Goal: Obtain resource: Download file/media

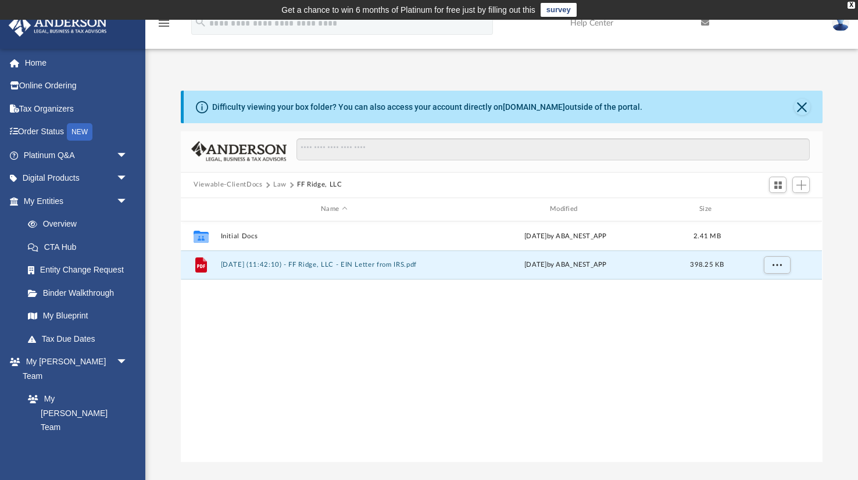
scroll to position [264, 641]
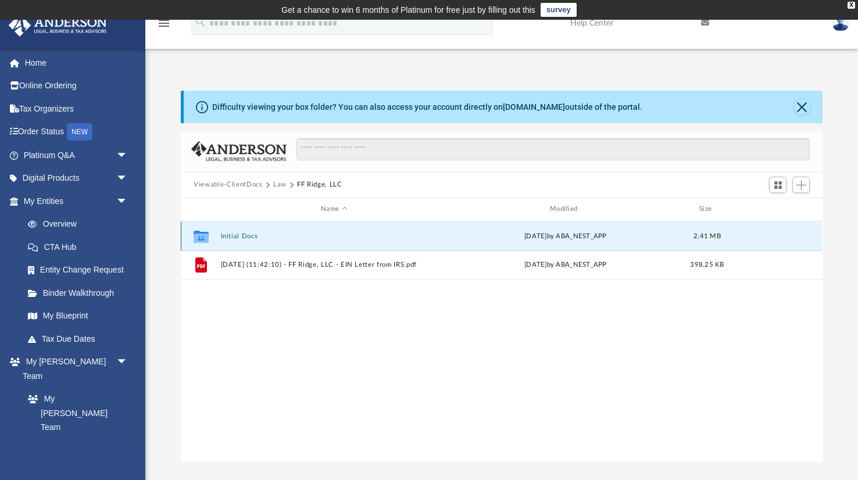
click at [246, 234] on button "Initial Docs" at bounding box center [334, 236] width 227 height 8
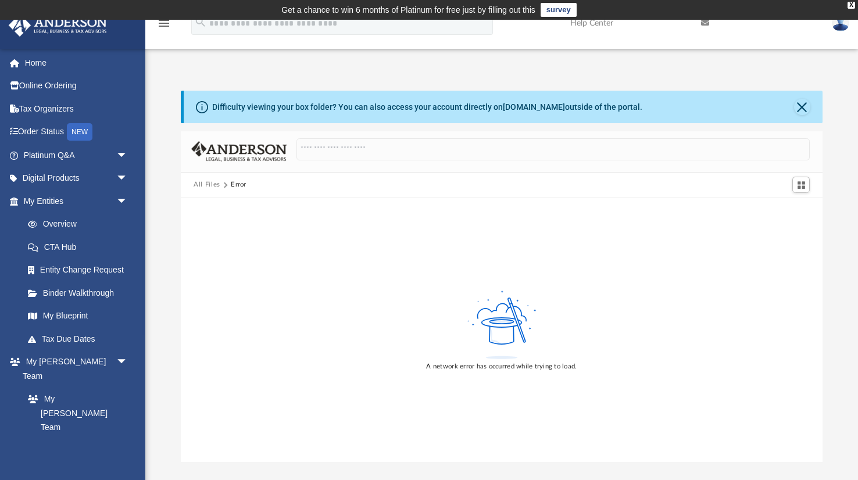
click at [209, 187] on button "All Files" at bounding box center [207, 185] width 27 height 10
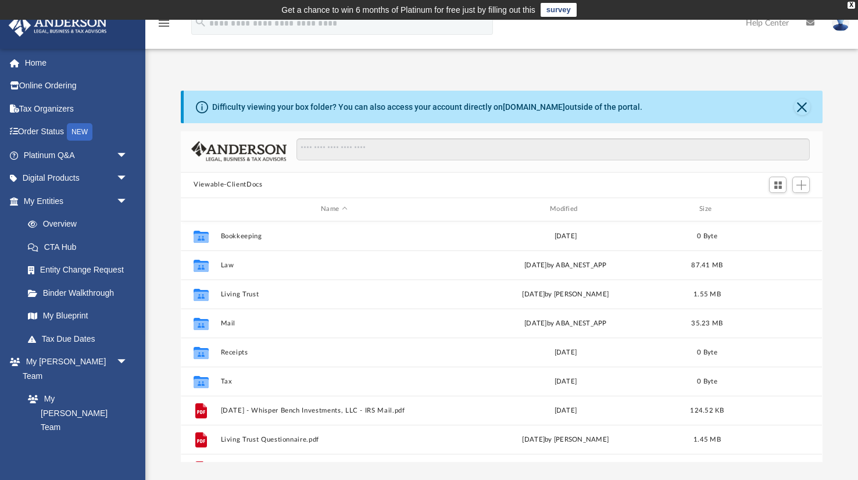
scroll to position [264, 641]
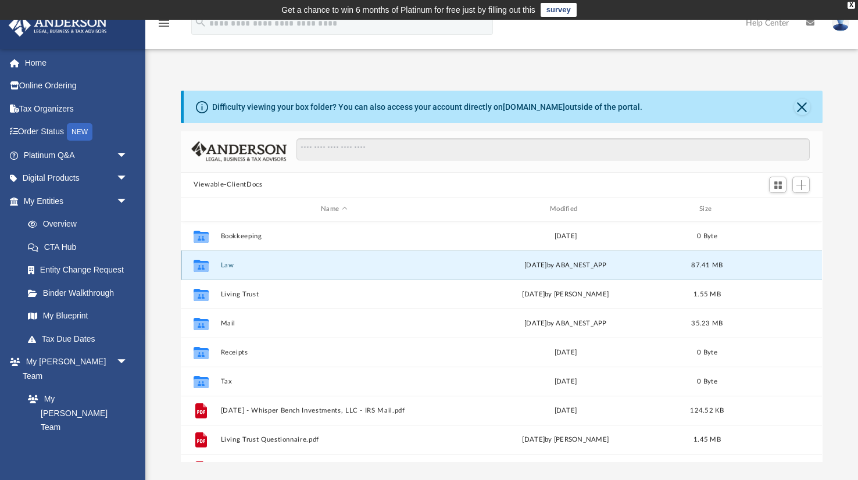
click at [227, 266] on button "Law" at bounding box center [334, 265] width 227 height 8
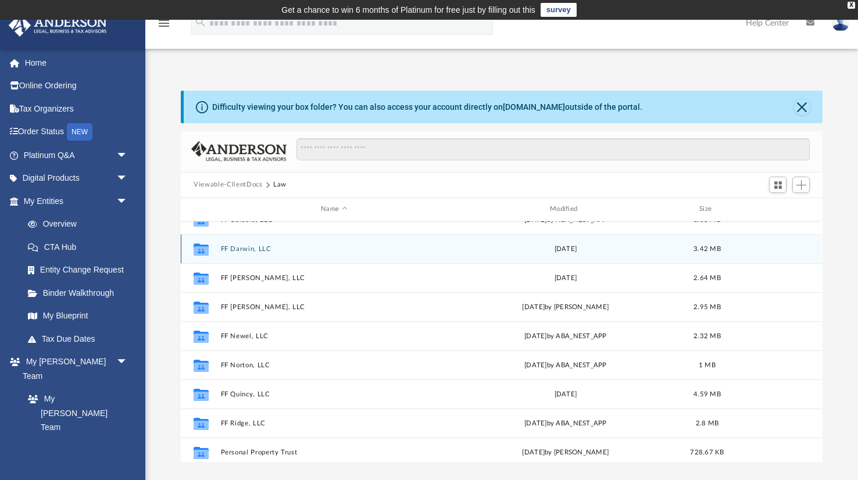
scroll to position [224, 0]
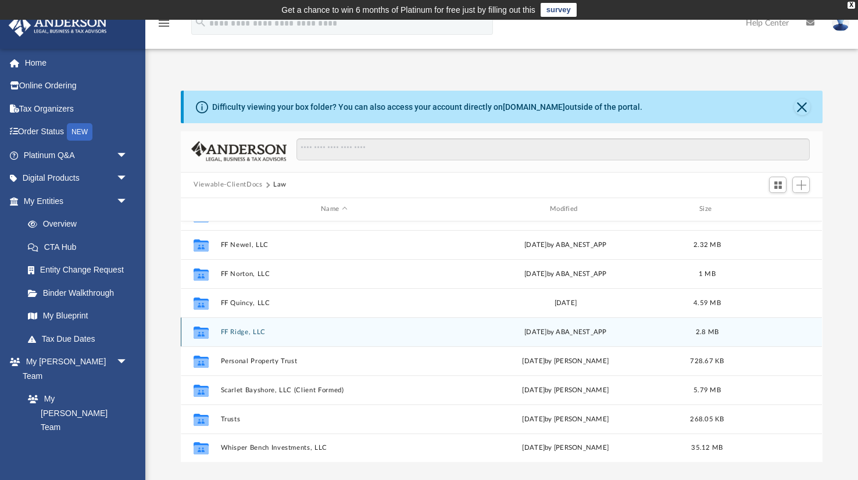
click at [234, 333] on button "FF Ridge, LLC" at bounding box center [334, 332] width 227 height 8
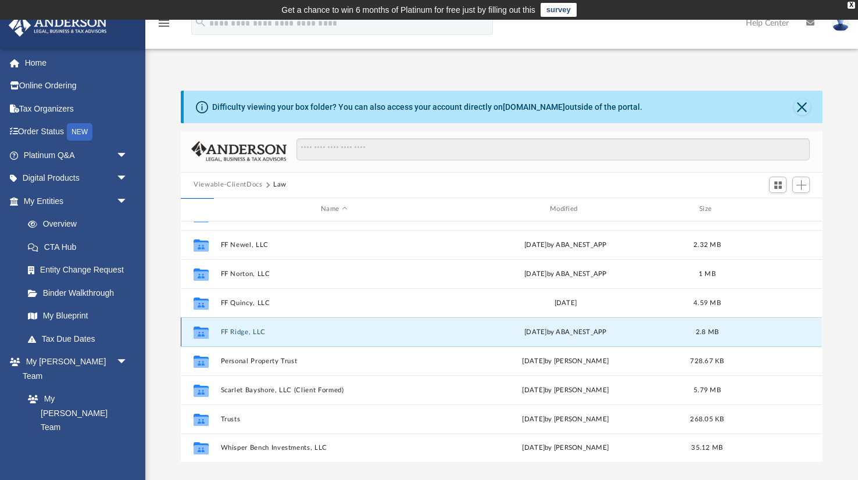
scroll to position [0, 0]
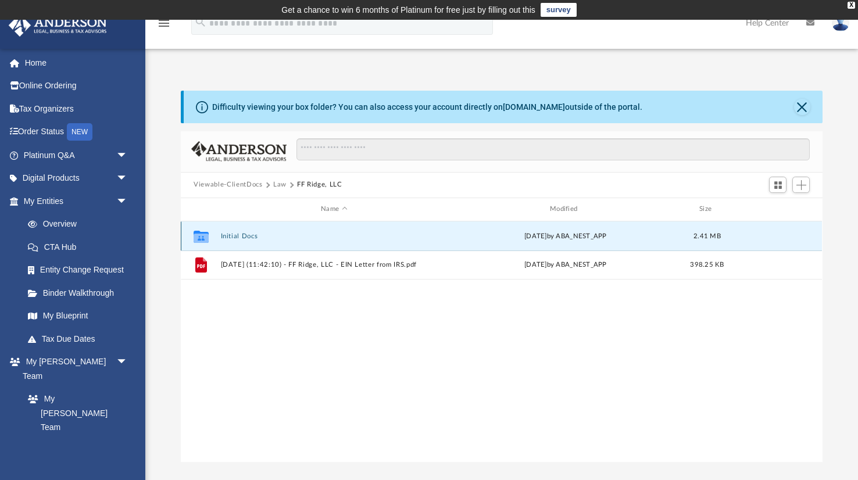
click at [244, 237] on button "Initial Docs" at bounding box center [334, 236] width 227 height 8
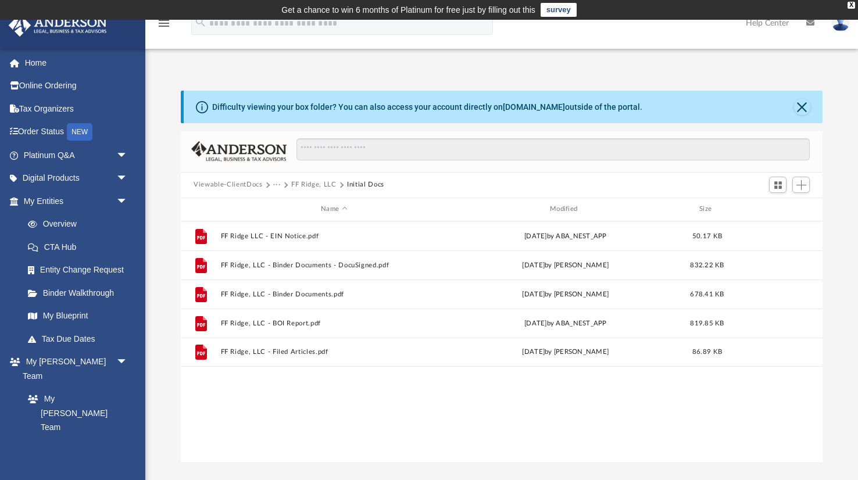
click at [231, 188] on button "Viewable-ClientDocs" at bounding box center [228, 185] width 69 height 10
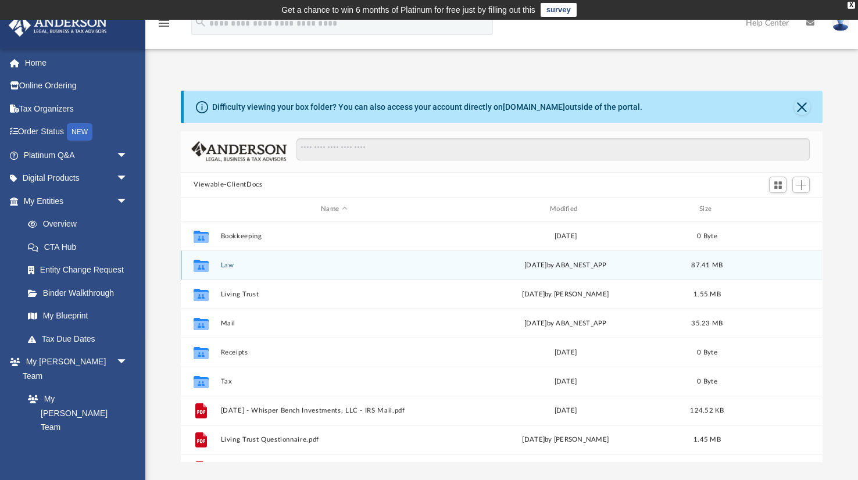
click at [230, 267] on button "Law" at bounding box center [334, 265] width 227 height 8
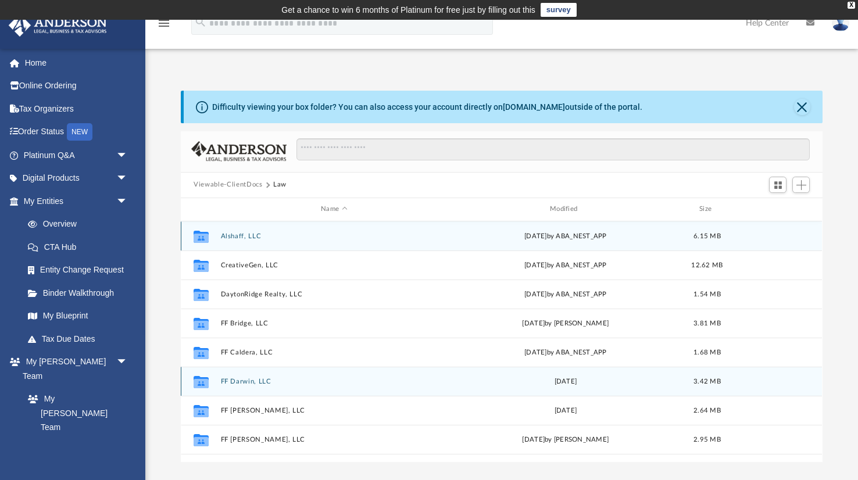
scroll to position [5, 0]
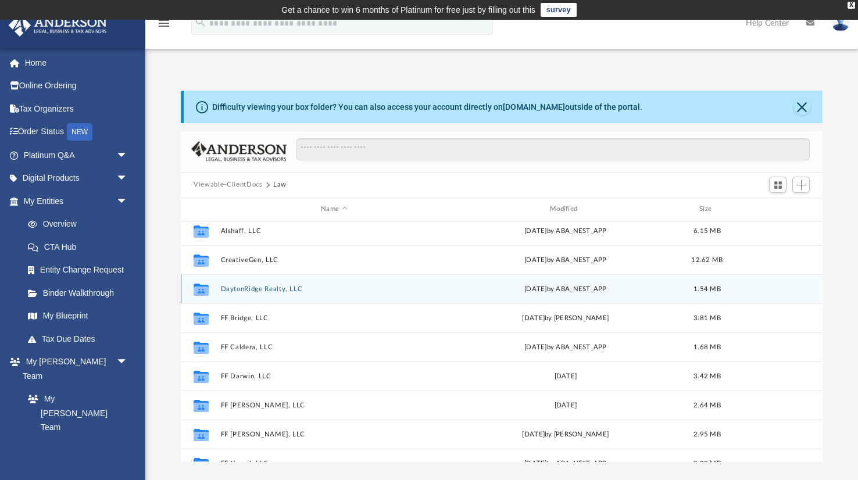
click at [267, 289] on button "DaytonRidge Realty, LLC" at bounding box center [334, 289] width 227 height 8
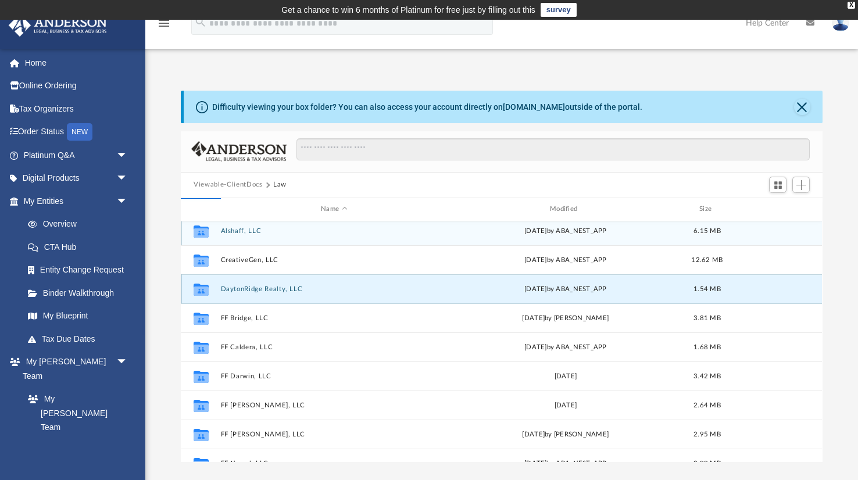
scroll to position [0, 0]
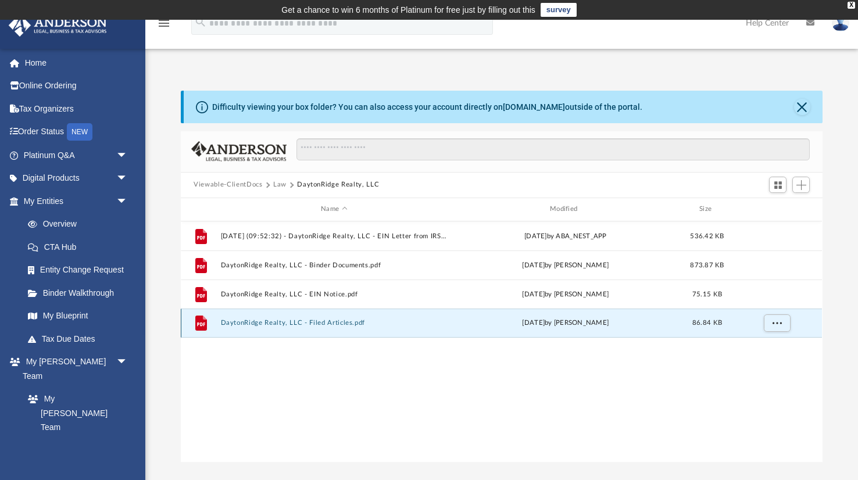
click at [334, 323] on button "DaytonRidge Realty, LLC - Filed Articles.pdf" at bounding box center [334, 323] width 227 height 8
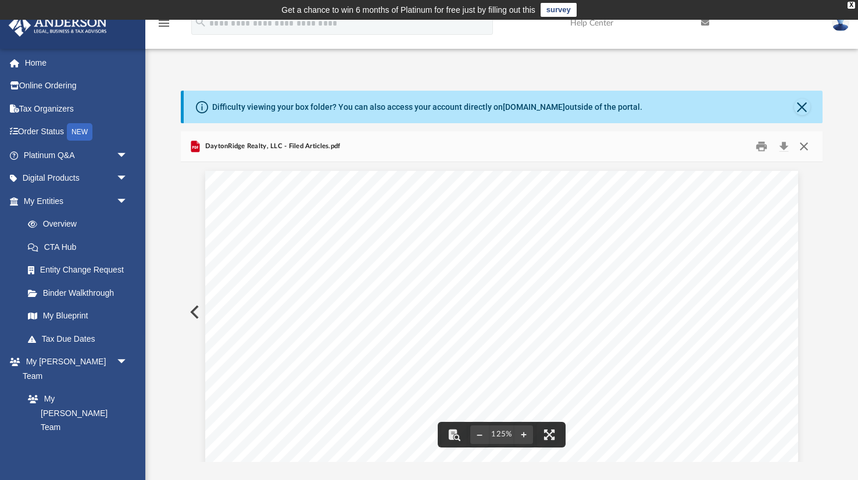
click at [802, 148] on button "Close" at bounding box center [804, 146] width 21 height 18
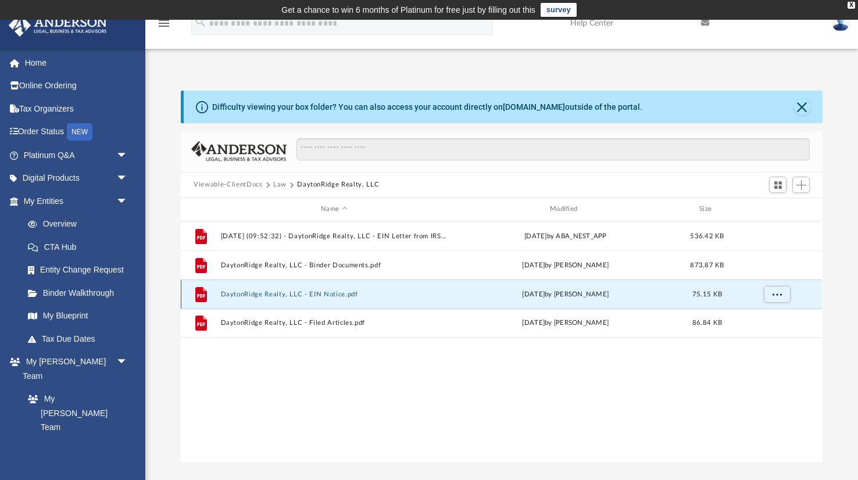
click at [319, 291] on button "DaytonRidge Realty, LLC - EIN Notice.pdf" at bounding box center [334, 294] width 227 height 8
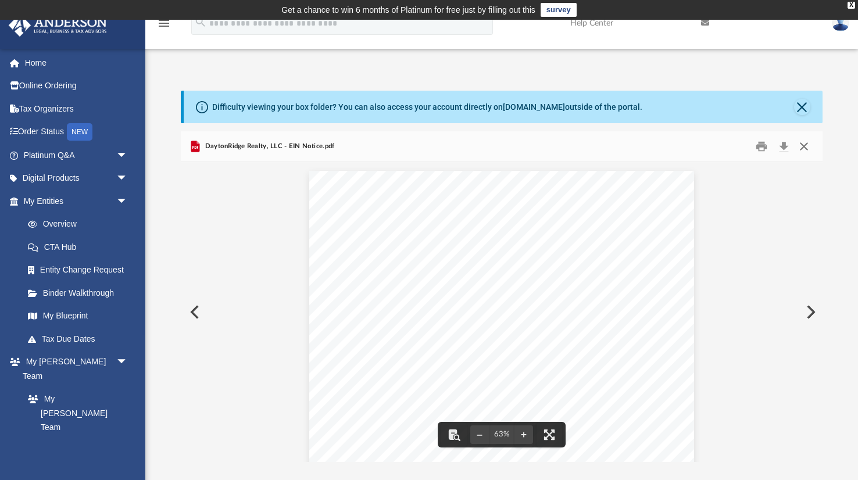
click at [801, 148] on button "Close" at bounding box center [804, 146] width 21 height 18
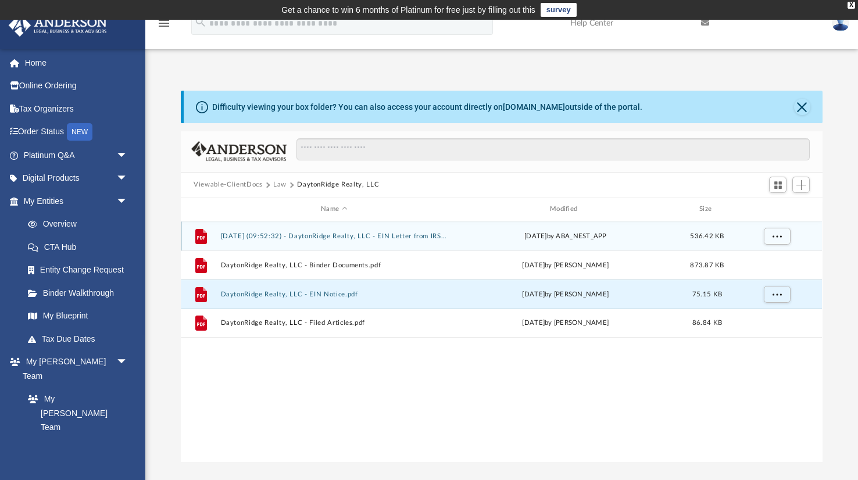
click at [404, 234] on button "2025.05.20 (09:52:32) - DaytonRidge Realty, LLC - EIN Letter from IRS.pdf" at bounding box center [334, 236] width 227 height 8
